Goal: Task Accomplishment & Management: Use online tool/utility

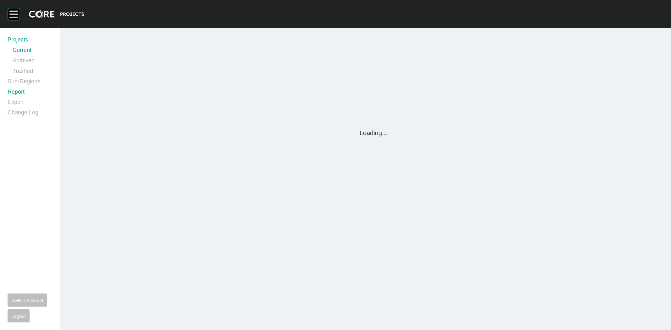
click at [16, 92] on link "Report" at bounding box center [30, 93] width 45 height 10
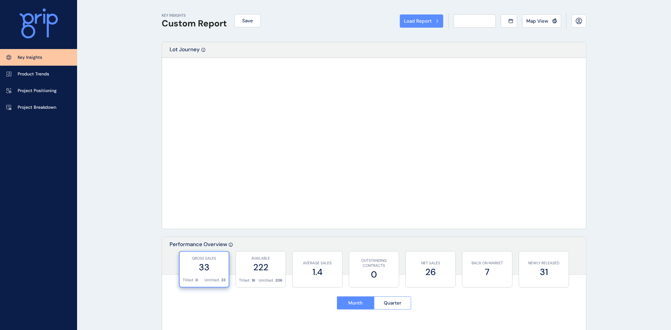
click at [16, 92] on div "Load Report Select from a previously saved report or search for a subregion bel…" at bounding box center [335, 165] width 671 height 330
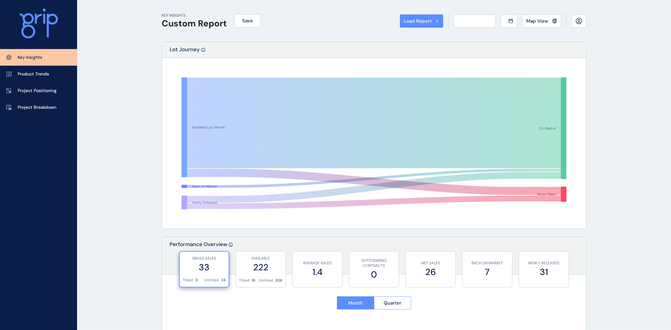
click at [16, 92] on div "Load Report Select from a previously saved report or search for a subregion bel…" at bounding box center [335, 165] width 671 height 330
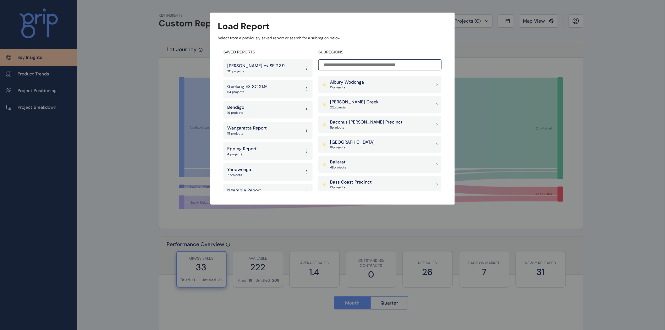
click at [350, 64] on input at bounding box center [380, 64] width 123 height 11
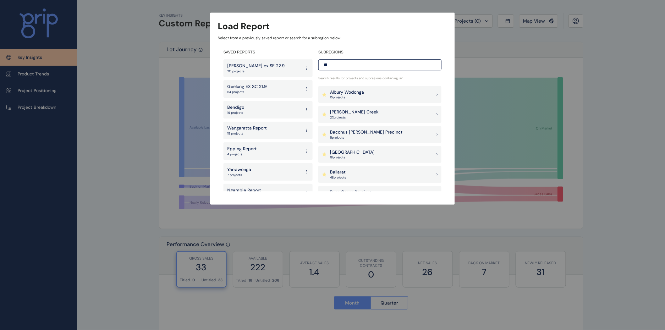
type input "**"
click at [349, 114] on p "[PERSON_NAME] Creek" at bounding box center [354, 112] width 48 height 6
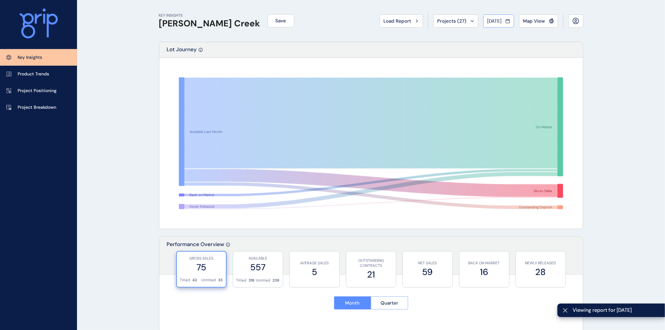
click at [491, 19] on span "[DATE]" at bounding box center [495, 21] width 14 height 6
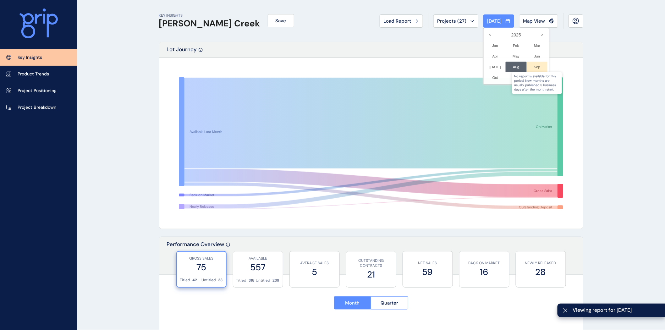
click at [527, 67] on div at bounding box center [537, 67] width 21 height 11
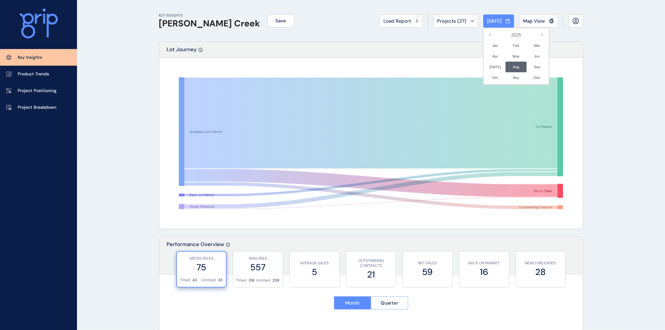
click at [637, 192] on div at bounding box center [332, 165] width 665 height 330
